Goal: Task Accomplishment & Management: Use online tool/utility

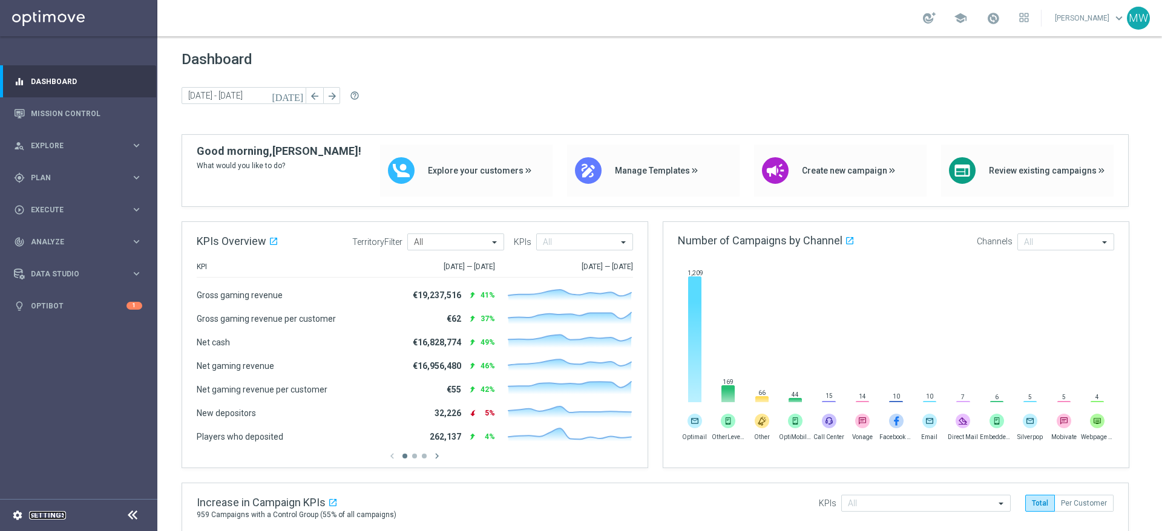
click at [42, 517] on link "Settings" at bounding box center [47, 515] width 37 height 7
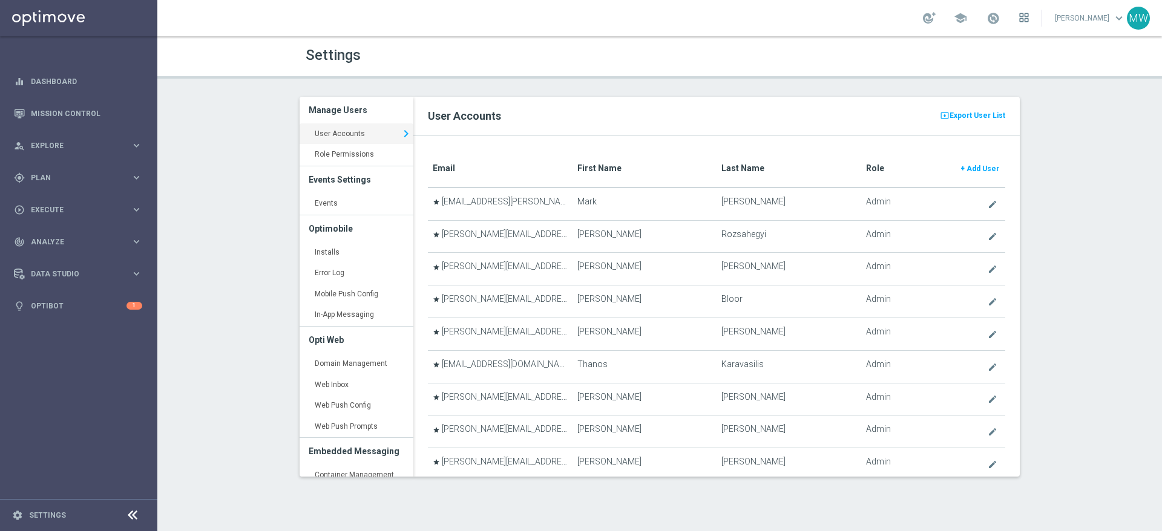
click at [1023, 19] on icon at bounding box center [1021, 20] width 3 height 3
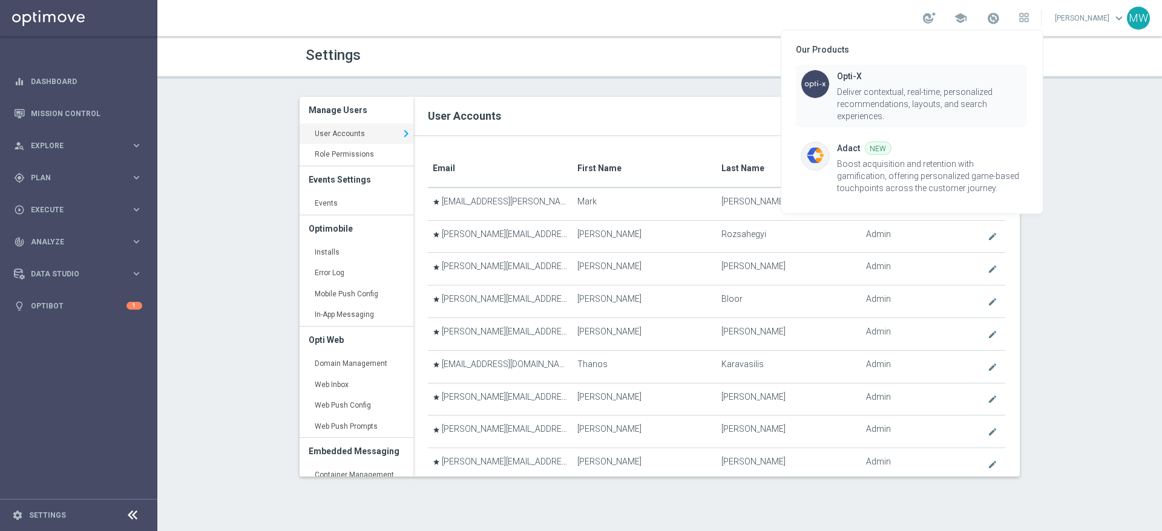
click at [907, 86] on div "Deliver contextual, real-time, personalized recommendations, layouts, and searc…" at bounding box center [929, 104] width 185 height 36
click at [936, 103] on div "Deliver contextual, real-time, personalized recommendations, layouts, and searc…" at bounding box center [929, 104] width 185 height 36
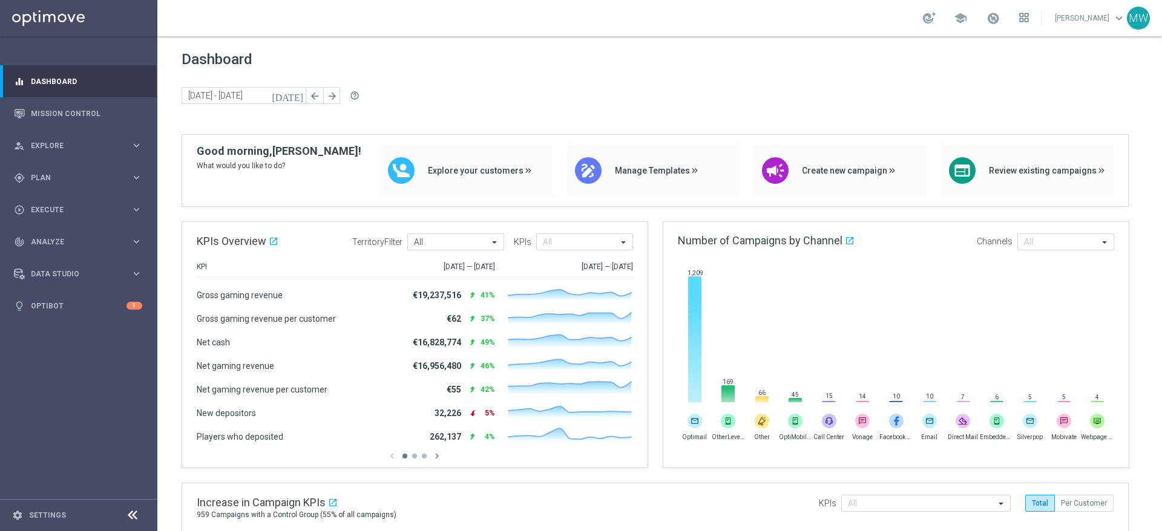
click at [1028, 19] on icon at bounding box center [1026, 20] width 3 height 3
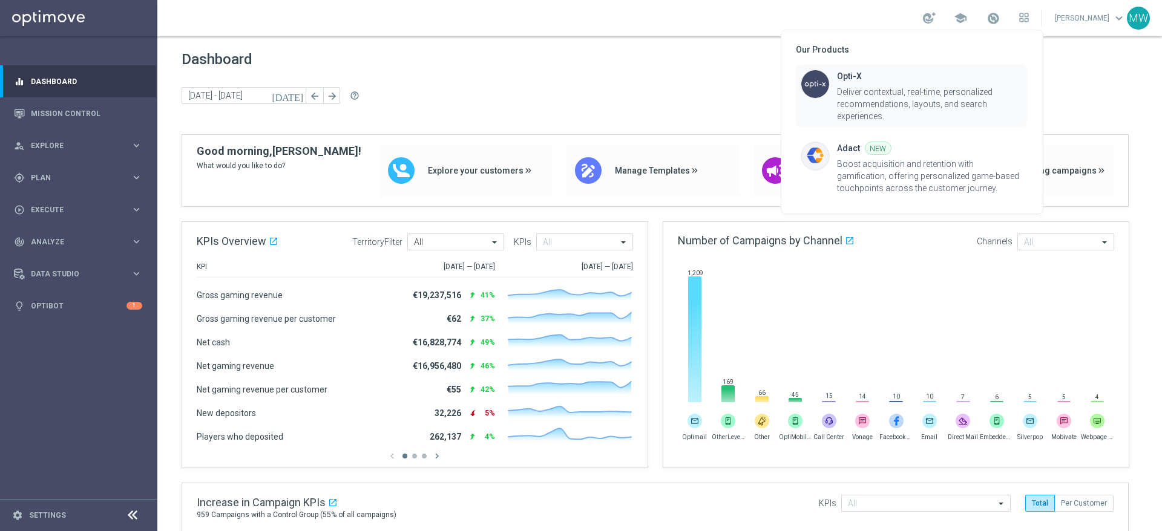
click at [910, 86] on div "Deliver contextual, real-time, personalized recommendations, layouts, and searc…" at bounding box center [929, 104] width 185 height 36
click at [1139, 21] on div at bounding box center [581, 265] width 1162 height 531
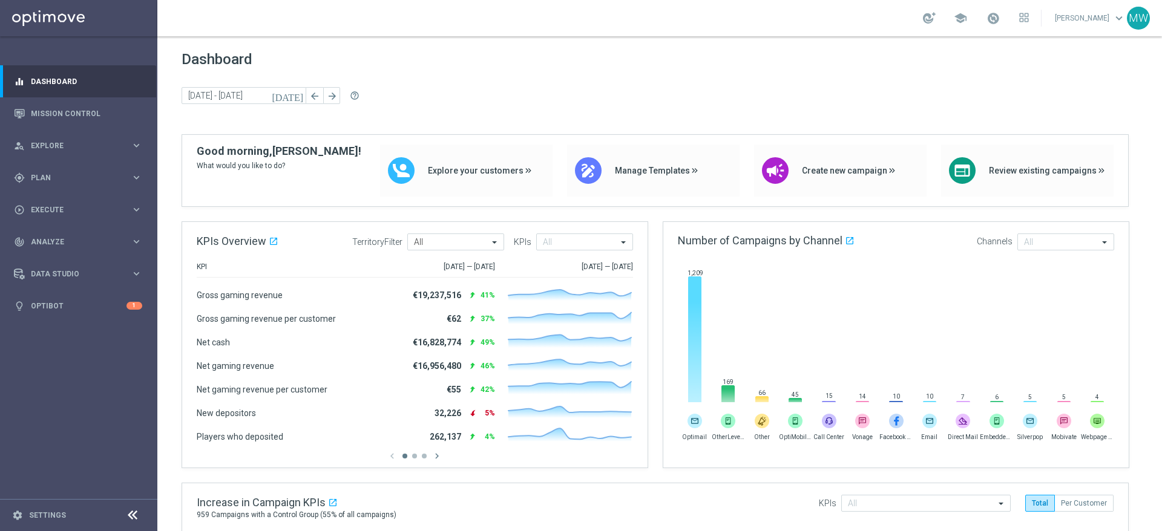
click at [1140, 23] on div "MW" at bounding box center [1138, 18] width 23 height 23
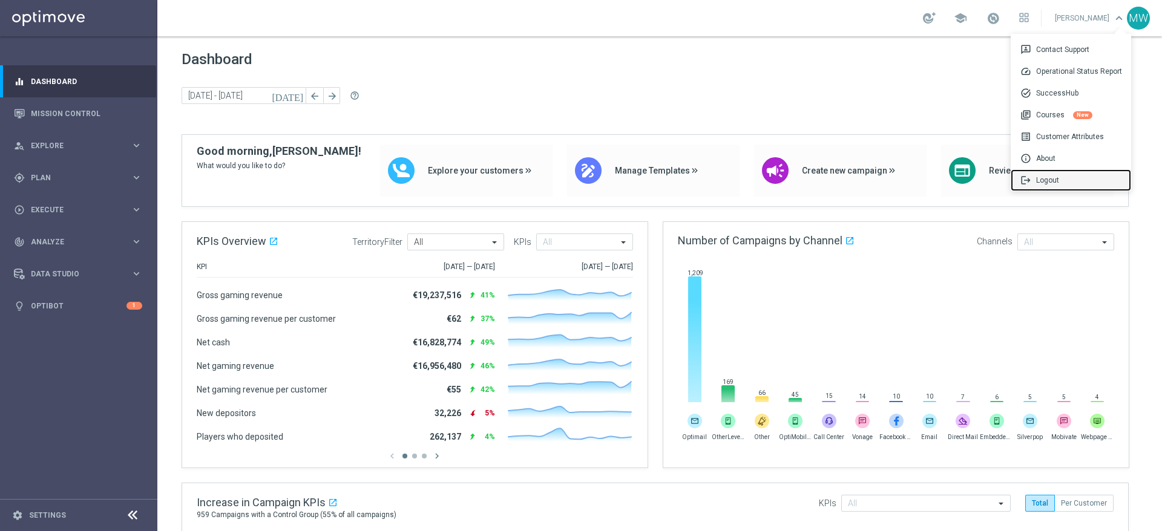
click at [1048, 179] on div "logout Logout" at bounding box center [1071, 180] width 120 height 22
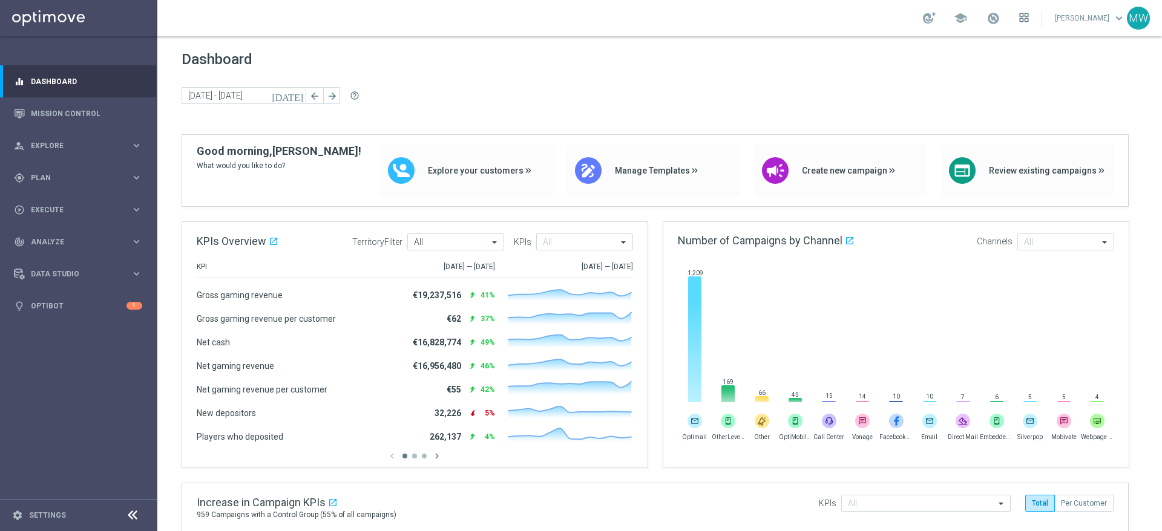
click at [1029, 17] on icon at bounding box center [1024, 18] width 10 height 10
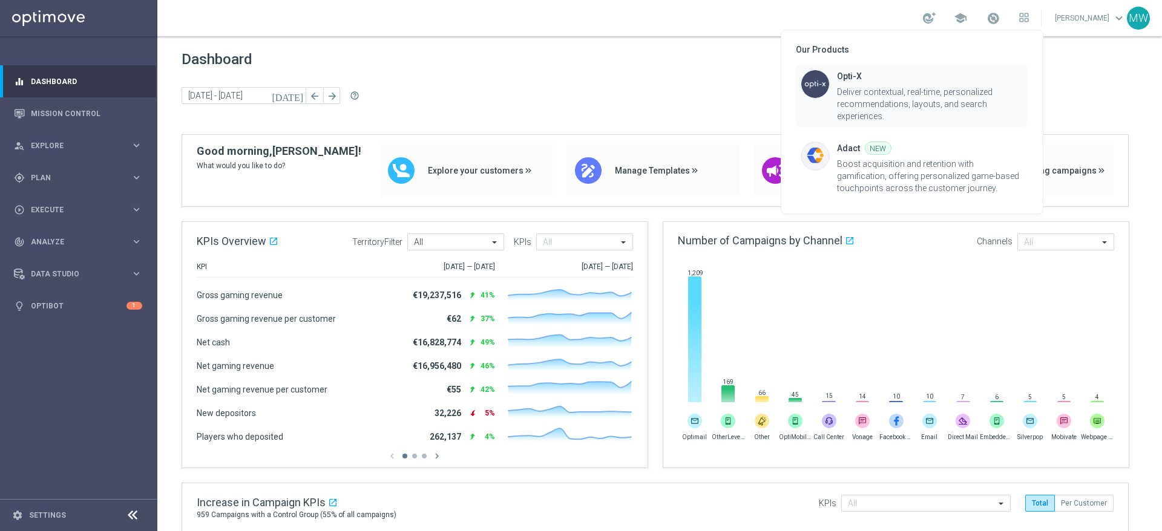
click at [876, 94] on div "Deliver contextual, real-time, personalized recommendations, layouts, and searc…" at bounding box center [929, 104] width 185 height 36
click at [570, 79] on div at bounding box center [581, 265] width 1162 height 531
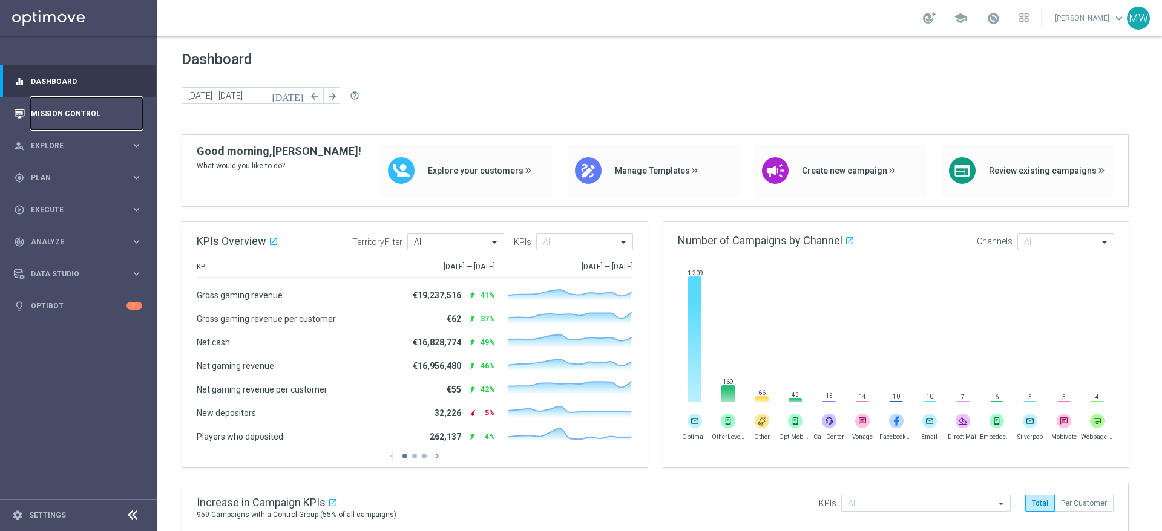
click at [38, 112] on link "Mission Control" at bounding box center [86, 113] width 111 height 32
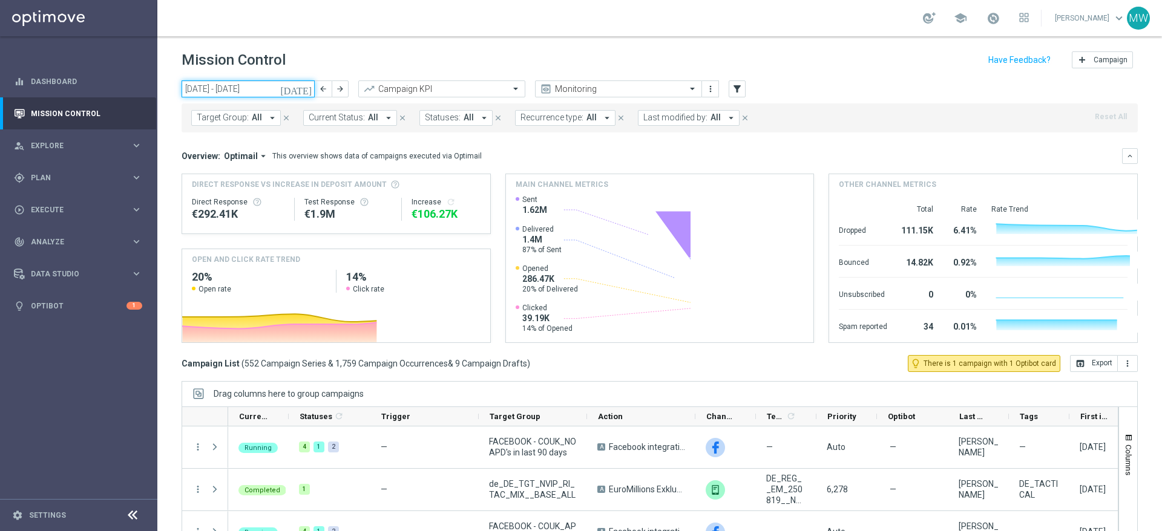
click at [292, 90] on input "18 Aug 2025 - 24 Aug 2025" at bounding box center [248, 89] width 133 height 17
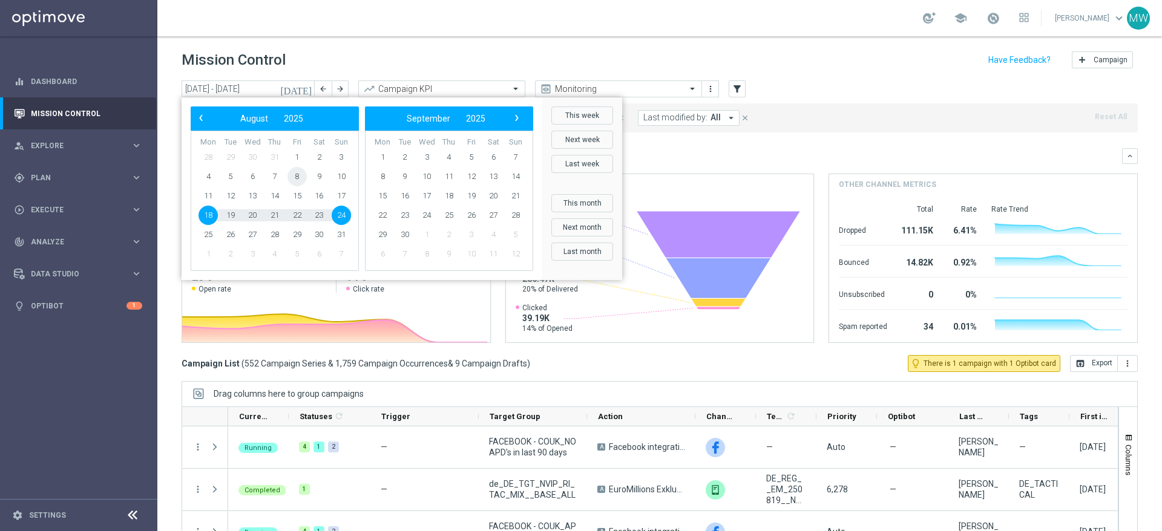
click at [295, 174] on span "8" at bounding box center [297, 176] width 19 height 19
click at [318, 177] on span "9" at bounding box center [318, 176] width 19 height 19
type input "08 Aug 2025 - 09 Aug 2025"
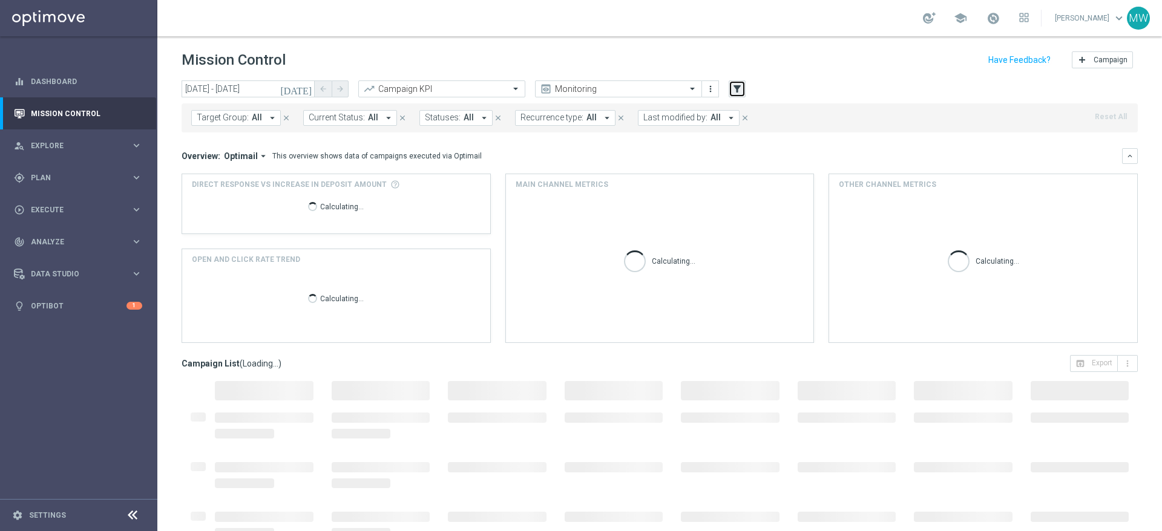
click at [732, 90] on icon "filter_alt" at bounding box center [737, 89] width 11 height 11
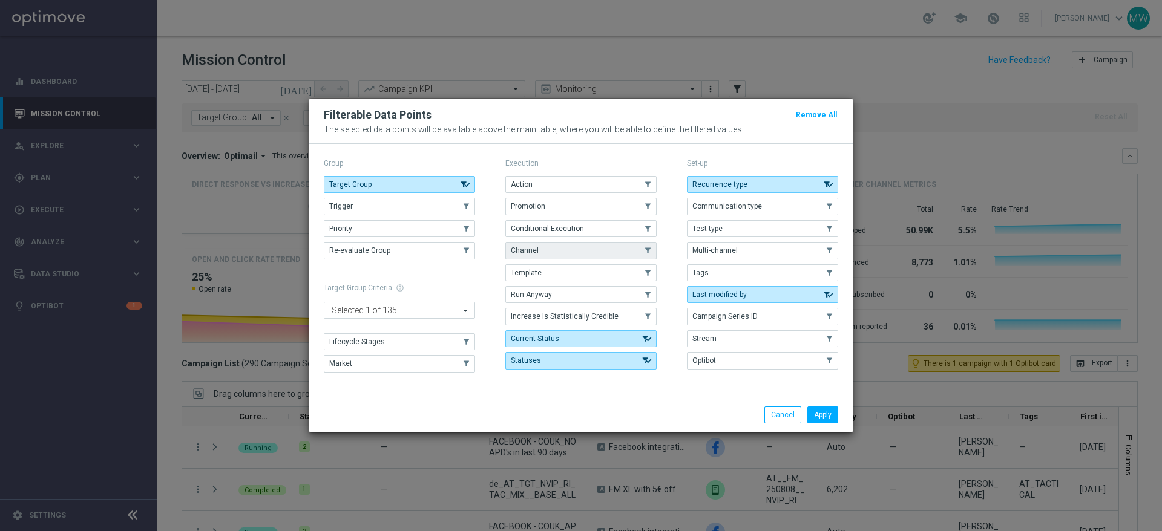
click at [601, 246] on button "Channel" at bounding box center [580, 250] width 151 height 17
click at [814, 412] on button "Apply" at bounding box center [822, 415] width 31 height 17
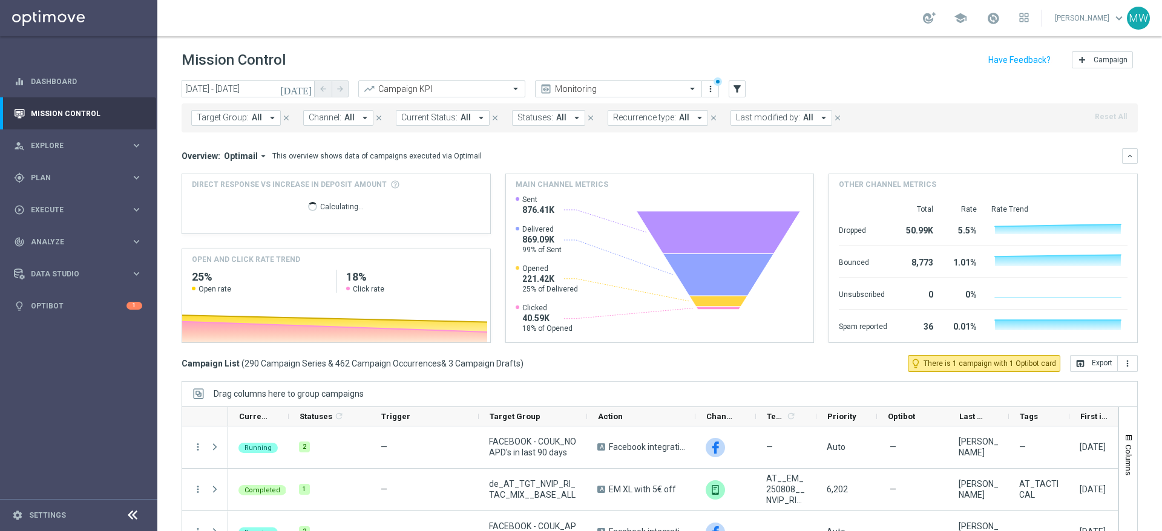
click at [362, 118] on icon "arrow_drop_down" at bounding box center [365, 118] width 11 height 11
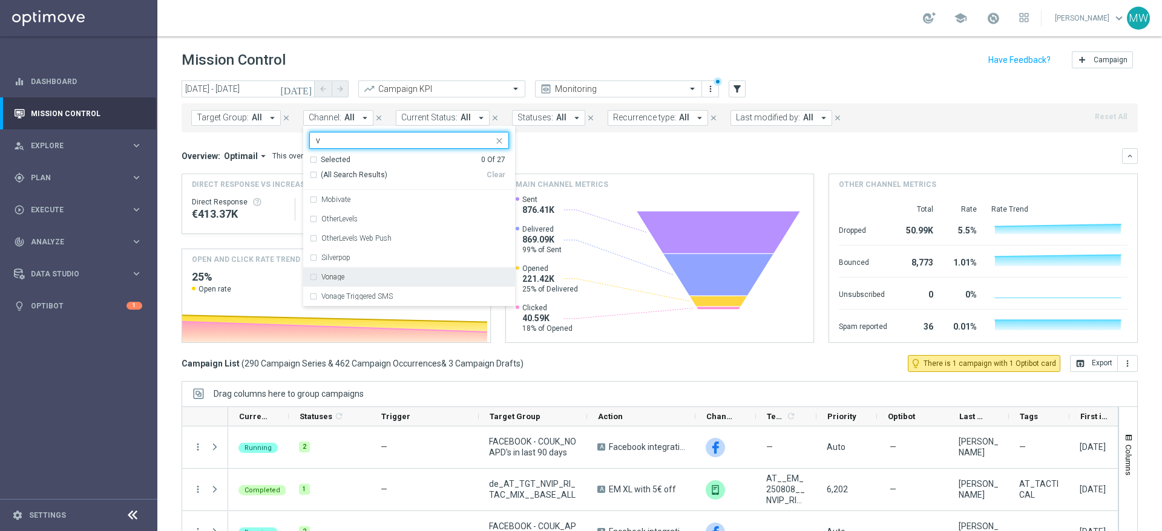
click at [312, 274] on div "Vonage" at bounding box center [409, 277] width 200 height 19
type input "v"
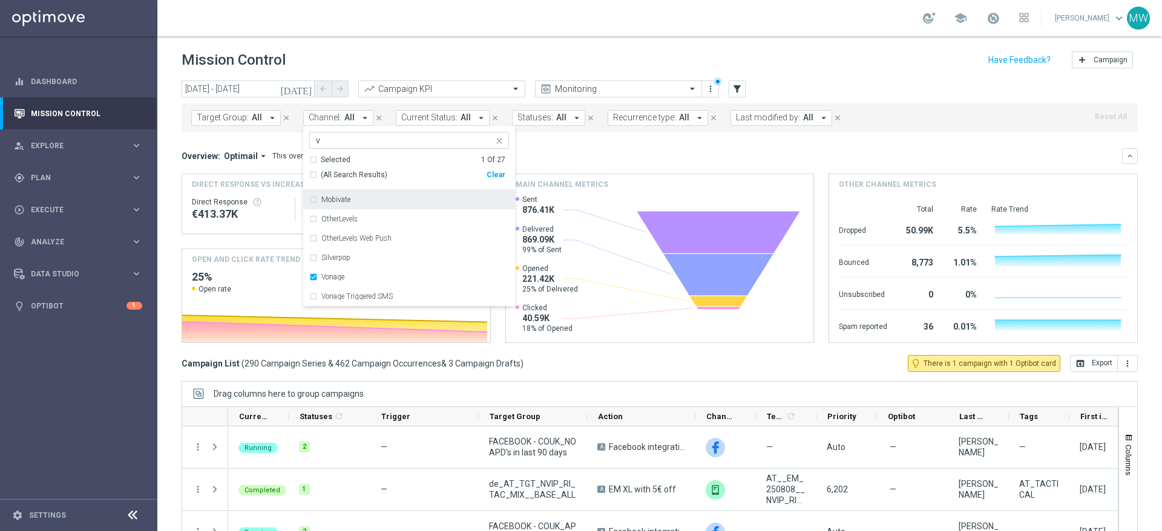
click at [547, 154] on div "Overview: Optimail arrow_drop_down This overview shows data of campaigns execut…" at bounding box center [652, 156] width 941 height 11
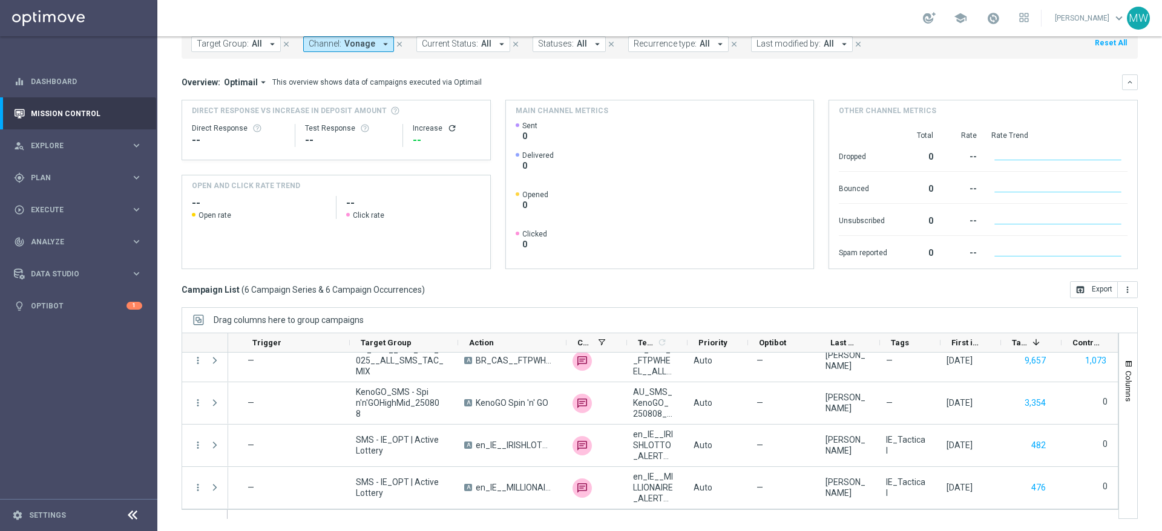
scroll to position [0, 150]
click at [1124, 364] on span "button" at bounding box center [1129, 365] width 10 height 10
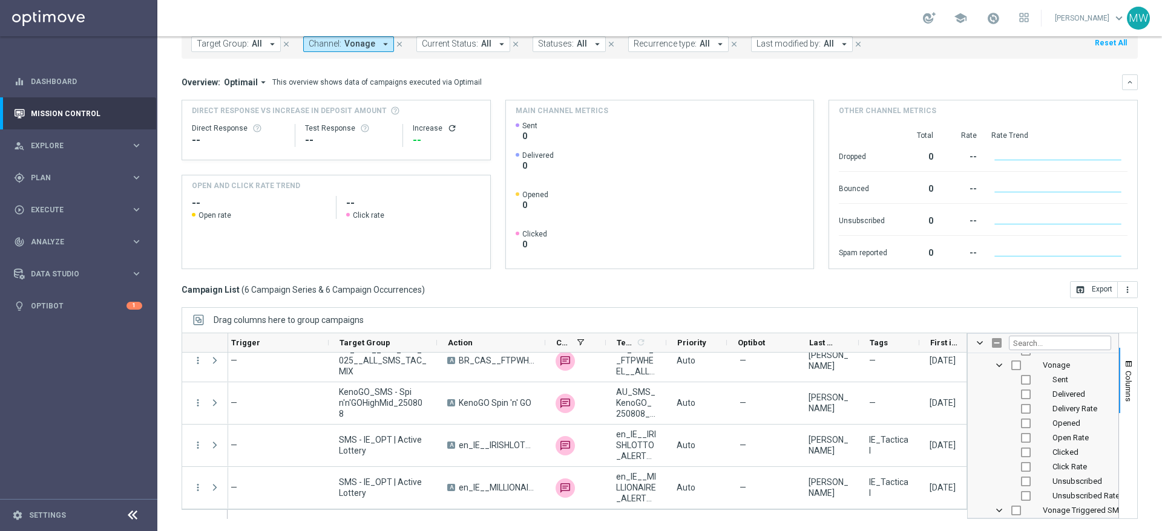
scroll to position [2355, 0]
click at [1011, 364] on input "Press SPACE to toggle visibility (hidden)" at bounding box center [1016, 363] width 10 height 10
checkbox input "true"
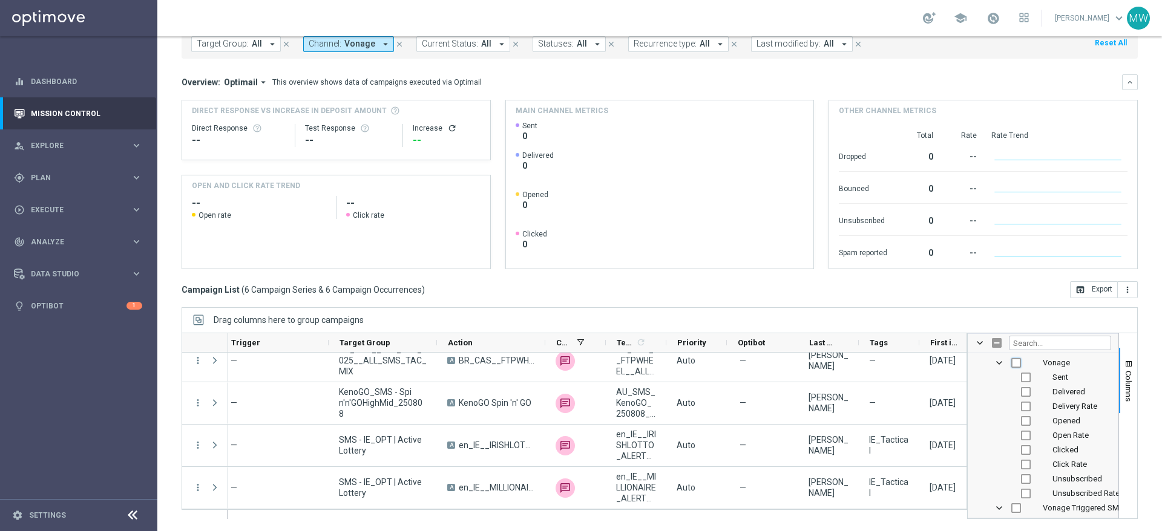
checkbox input "true"
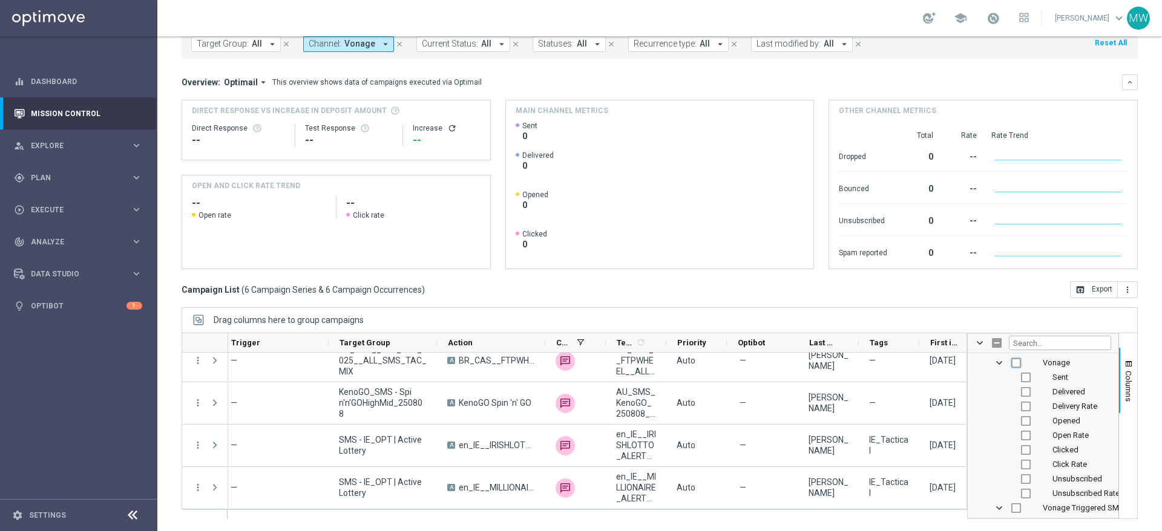
checkbox input "true"
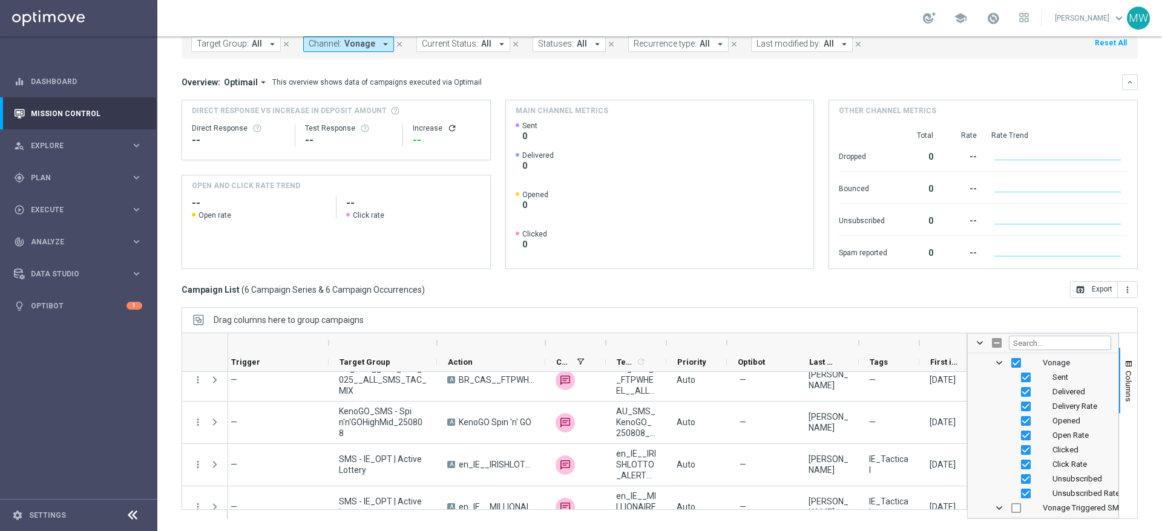
scroll to position [2353, 0]
drag, startPoint x: 1117, startPoint y: 366, endPoint x: 1093, endPoint y: 399, distance: 41.2
click at [1124, 366] on span "button" at bounding box center [1129, 365] width 10 height 10
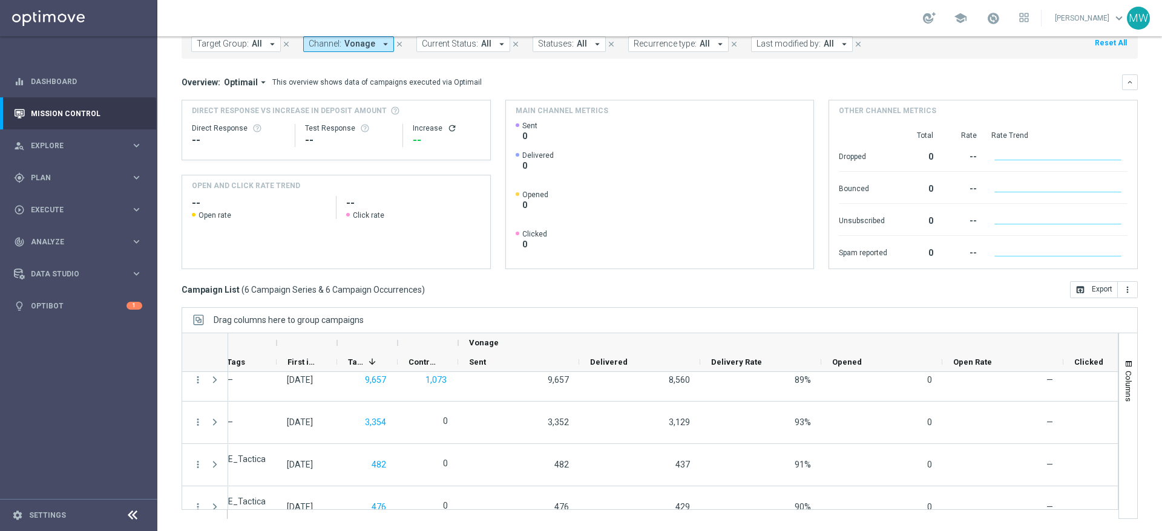
scroll to position [0, 783]
